Goal: Download file/media

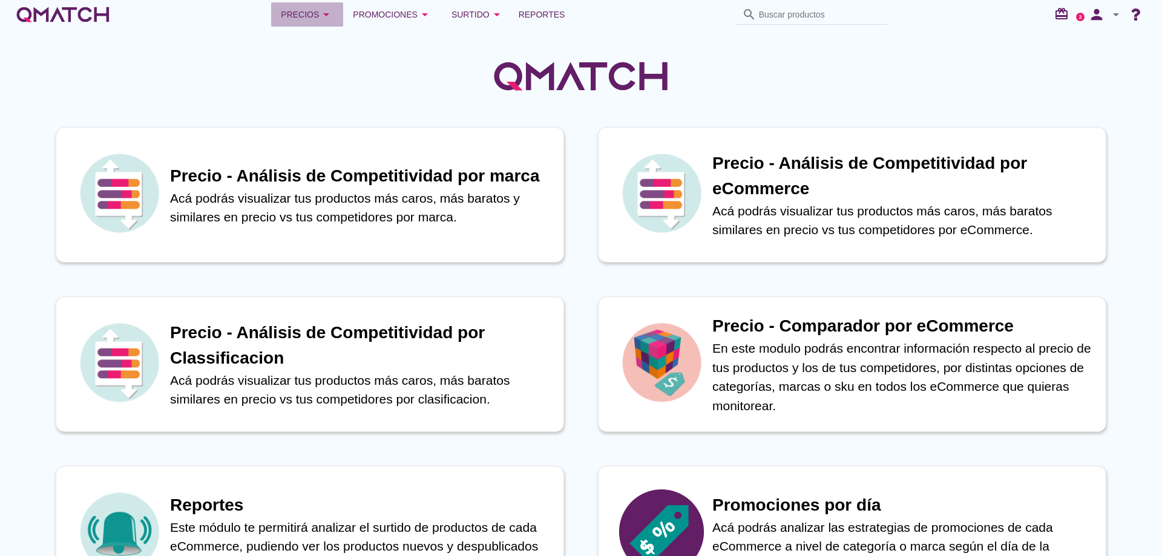
click at [320, 16] on icon "arrow_drop_down" at bounding box center [326, 14] width 15 height 15
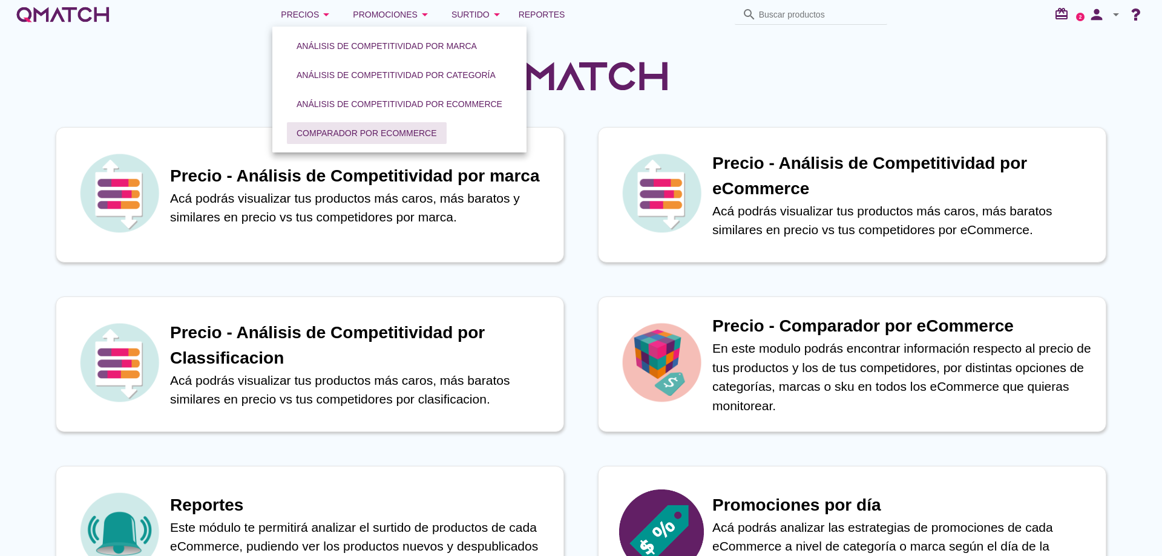
click at [345, 137] on div "Comparador por eCommerce" at bounding box center [367, 133] width 140 height 13
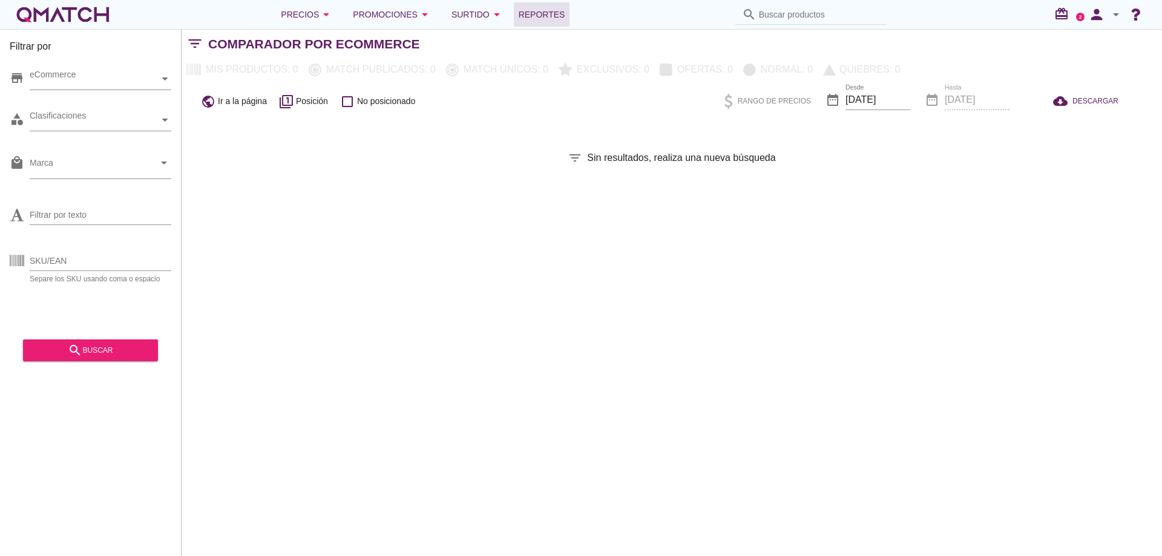
click at [556, 12] on span "Reportes" at bounding box center [542, 14] width 47 height 15
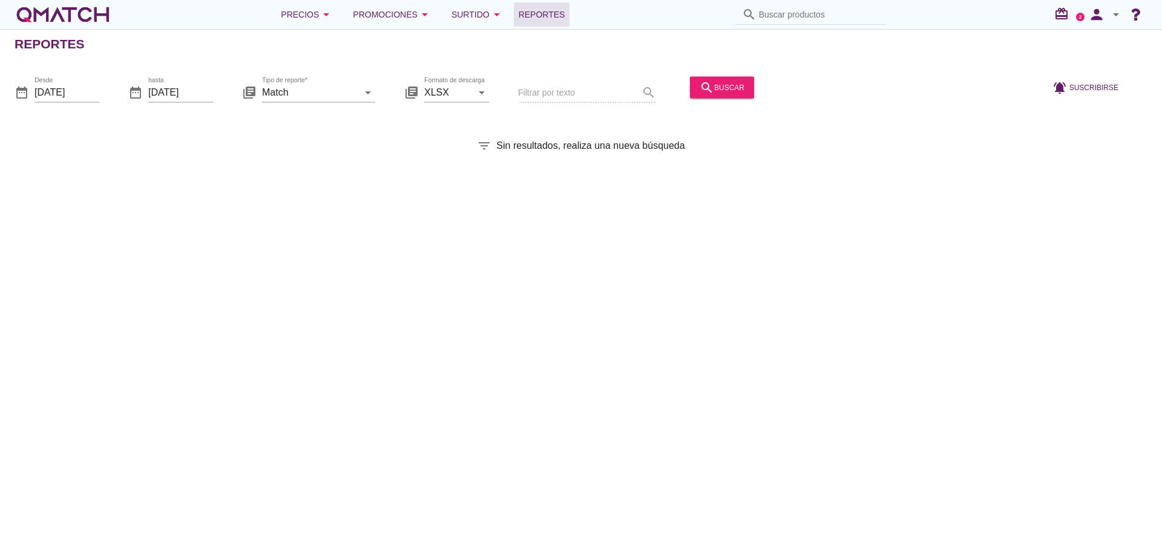
click at [82, 104] on div "Desde [DATE]" at bounding box center [66, 97] width 65 height 31
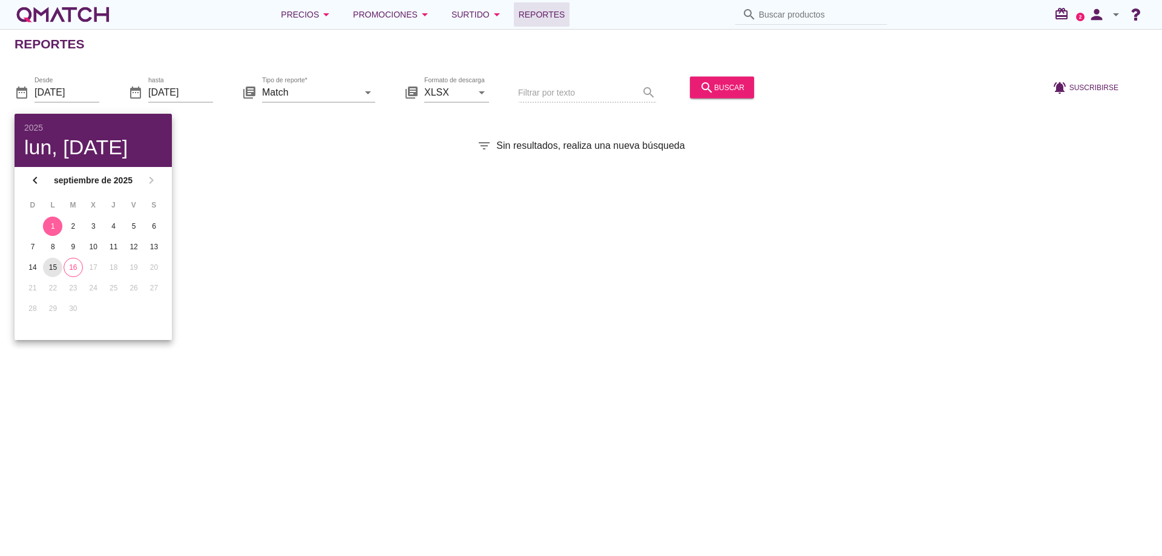
click at [52, 267] on div "15" at bounding box center [52, 267] width 19 height 11
click at [750, 97] on button "search buscar" at bounding box center [722, 87] width 64 height 22
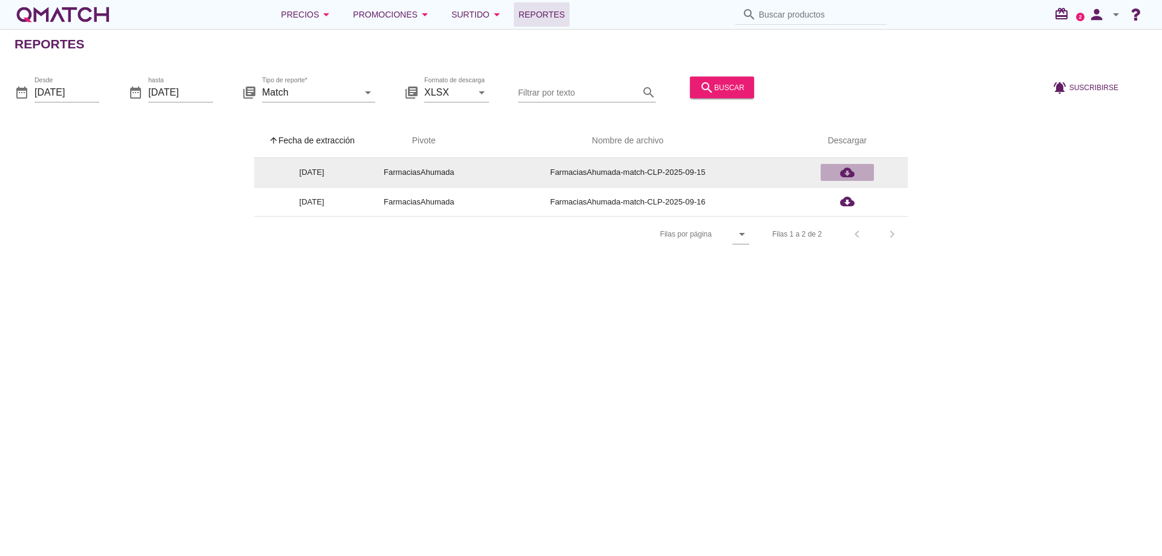
click at [844, 168] on icon "cloud_download" at bounding box center [847, 172] width 15 height 15
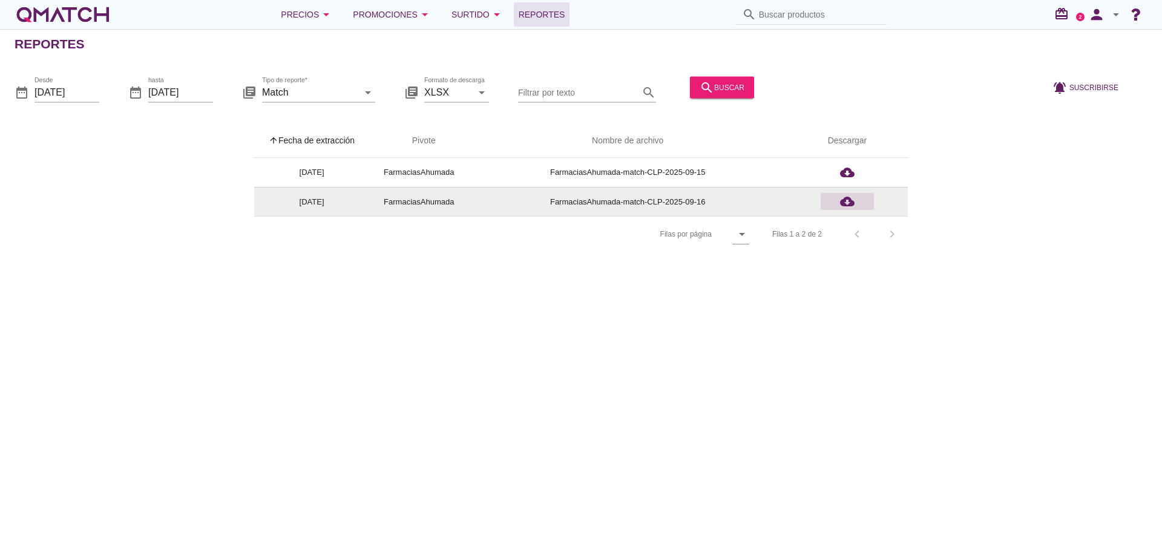
click at [849, 205] on icon "cloud_download" at bounding box center [847, 201] width 15 height 15
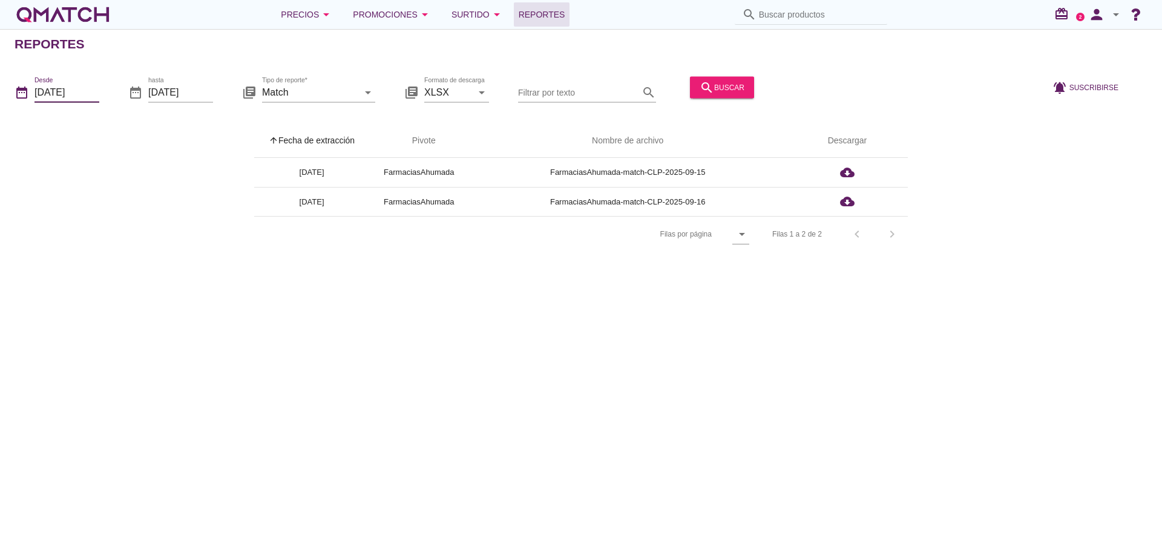
click at [77, 99] on input "[DATE]" at bounding box center [66, 91] width 65 height 19
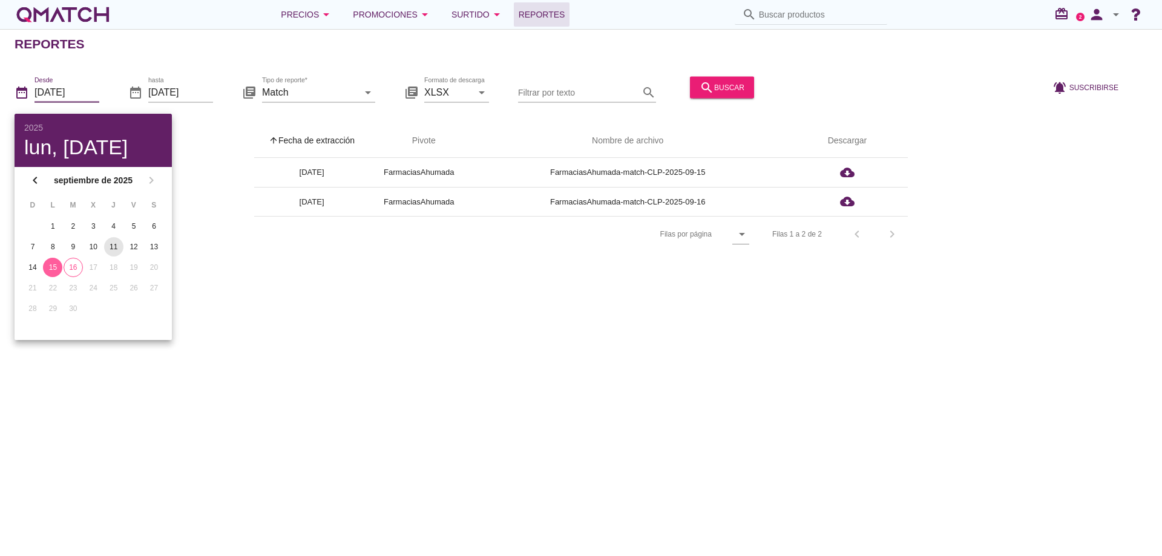
click at [118, 246] on div "11" at bounding box center [113, 246] width 19 height 11
type input "[DATE]"
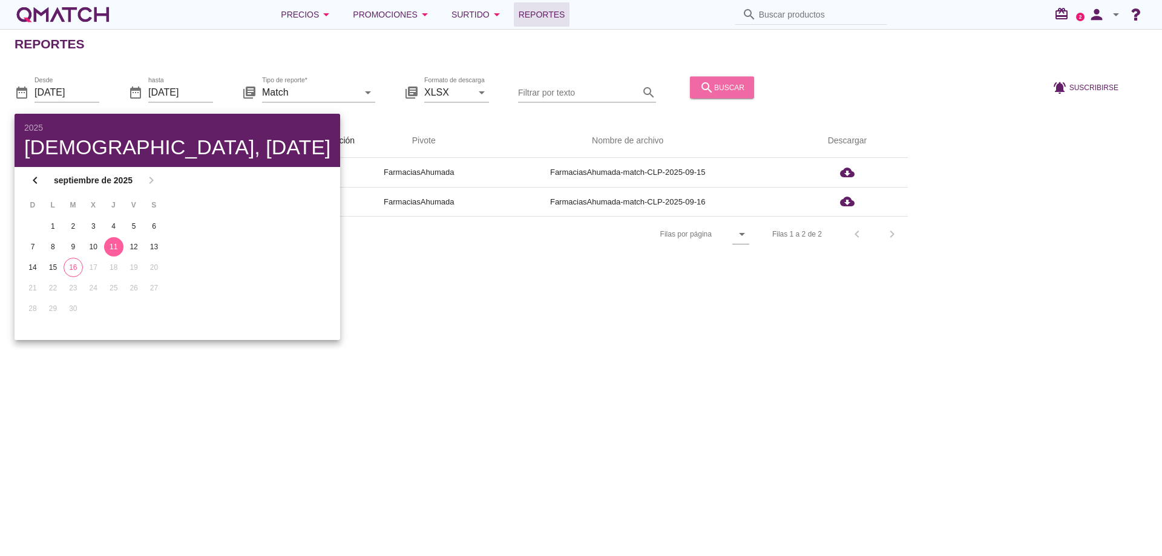
click at [733, 90] on div "search buscar" at bounding box center [722, 87] width 45 height 15
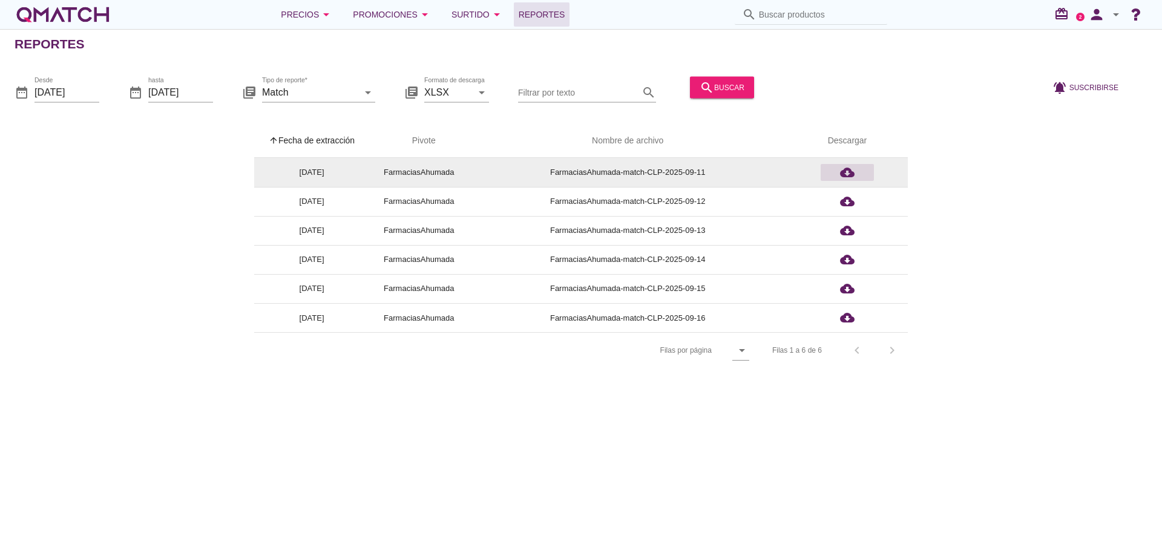
click at [849, 172] on icon "cloud_download" at bounding box center [847, 172] width 15 height 15
